Goal: Find specific page/section: Find specific page/section

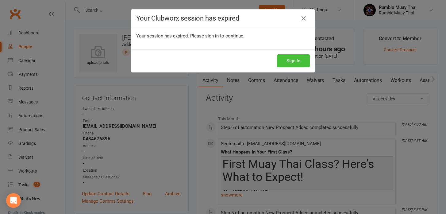
click at [285, 59] on button "Sign In" at bounding box center [293, 60] width 33 height 13
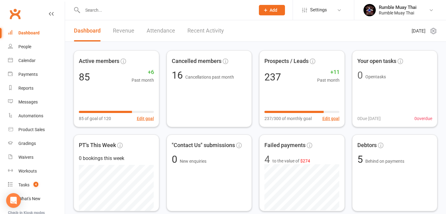
click at [120, 30] on link "Revenue" at bounding box center [123, 30] width 21 height 21
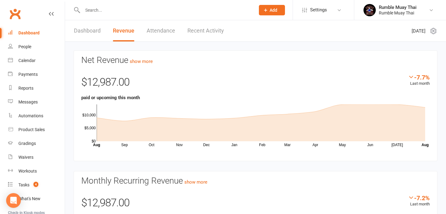
click at [27, 32] on div "Dashboard" at bounding box center [28, 32] width 21 height 5
click at [81, 31] on link "Dashboard" at bounding box center [87, 30] width 27 height 21
